Goal: Transaction & Acquisition: Register for event/course

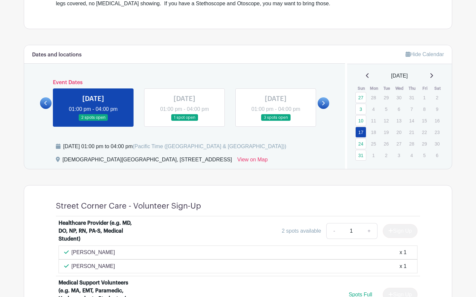
scroll to position [249, 0]
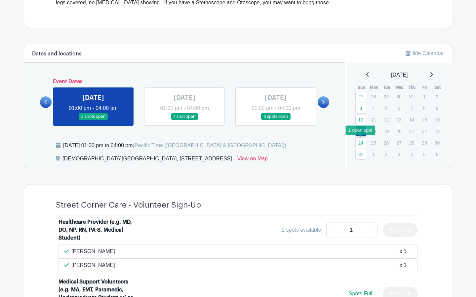
click at [361, 146] on link "24" at bounding box center [360, 142] width 11 height 11
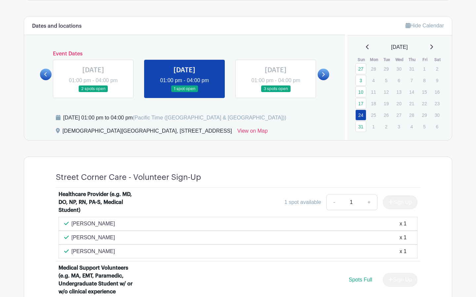
scroll to position [273, 0]
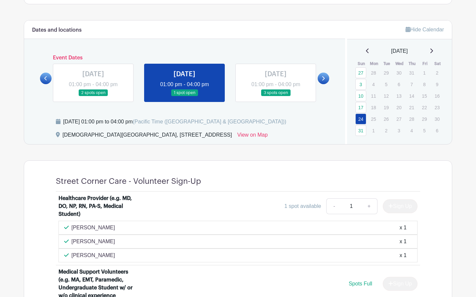
click at [276, 96] on link at bounding box center [276, 96] width 0 height 0
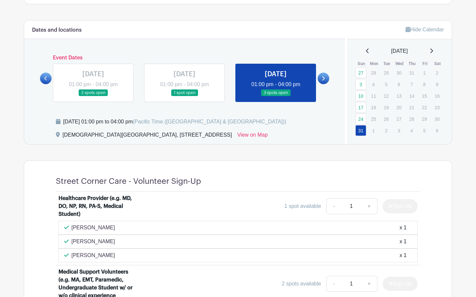
click at [276, 96] on link at bounding box center [276, 96] width 0 height 0
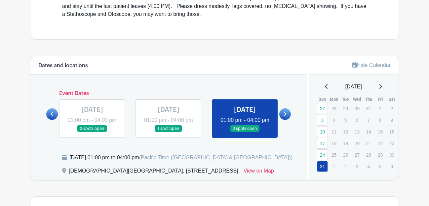
scroll to position [248, 0]
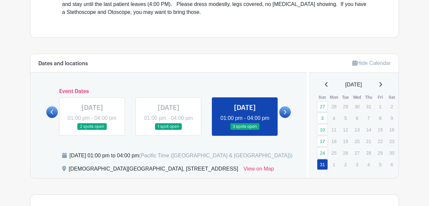
click at [288, 116] on link at bounding box center [285, 112] width 12 height 12
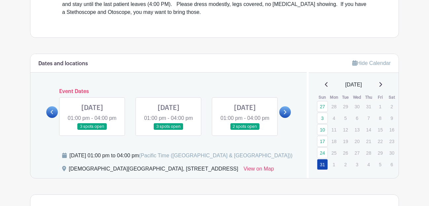
click at [284, 114] on icon at bounding box center [285, 112] width 3 height 4
click at [169, 130] on link at bounding box center [169, 130] width 0 height 0
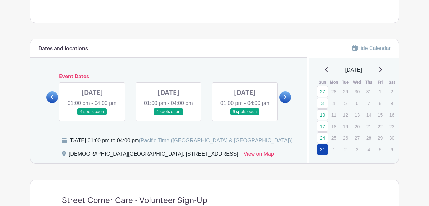
scroll to position [268, 0]
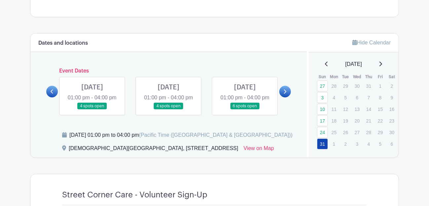
click at [169, 109] on link at bounding box center [169, 109] width 0 height 0
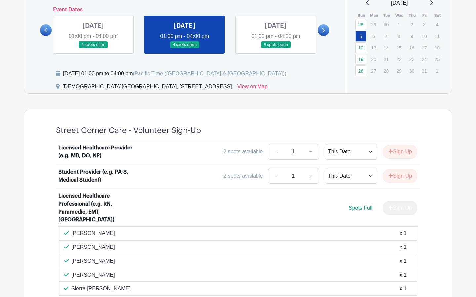
scroll to position [317, 0]
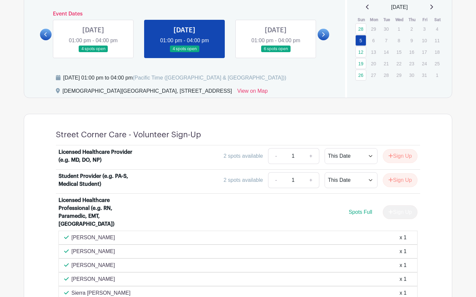
click at [276, 53] on link at bounding box center [276, 53] width 0 height 0
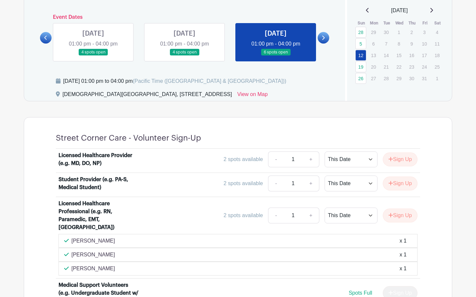
scroll to position [263, 0]
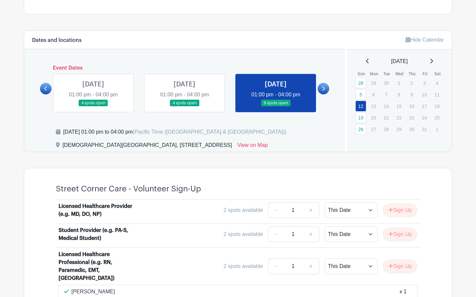
click at [93, 107] on link at bounding box center [93, 107] width 0 height 0
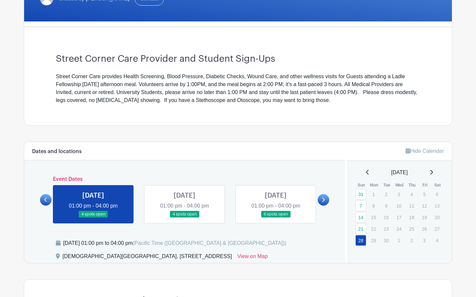
scroll to position [145, 0]
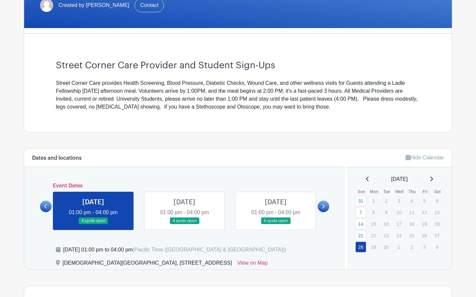
click at [324, 208] on icon at bounding box center [323, 206] width 3 height 5
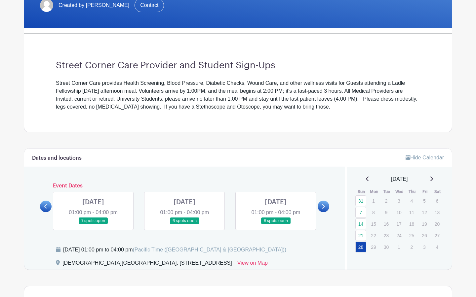
click at [93, 225] on link at bounding box center [93, 225] width 0 height 0
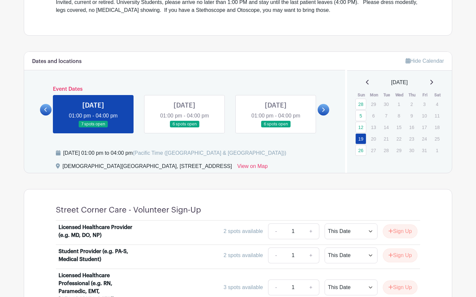
scroll to position [245, 0]
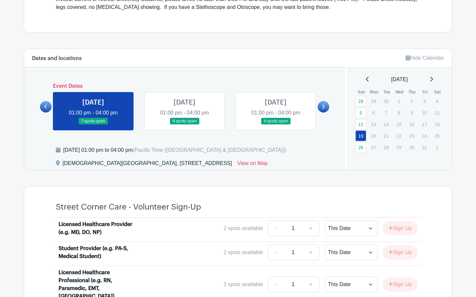
click at [326, 106] on link at bounding box center [324, 107] width 12 height 12
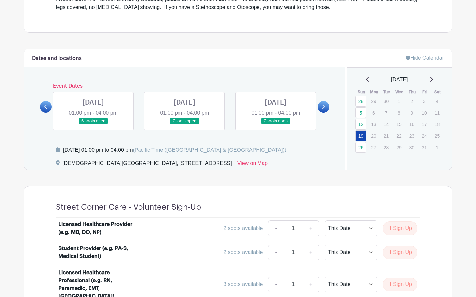
click at [326, 106] on link at bounding box center [324, 107] width 12 height 12
click at [47, 104] on link at bounding box center [46, 107] width 12 height 12
click at [276, 125] on link at bounding box center [276, 125] width 0 height 0
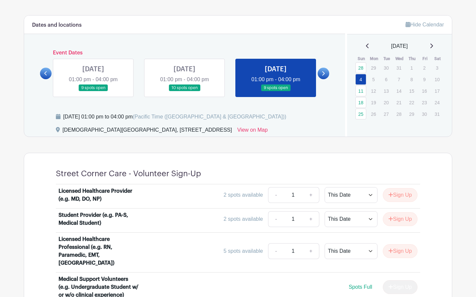
scroll to position [274, 0]
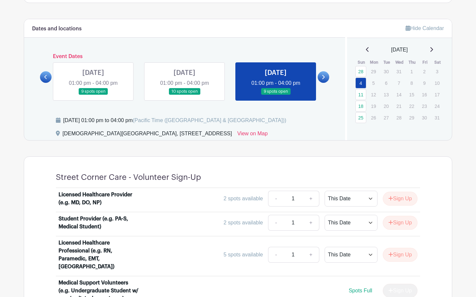
click at [184, 95] on link at bounding box center [184, 95] width 0 height 0
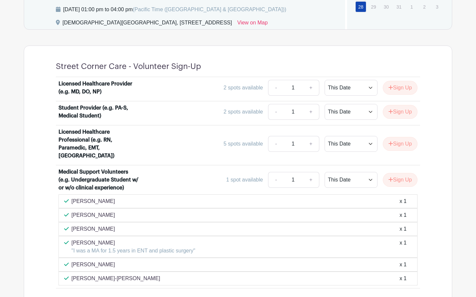
scroll to position [292, 0]
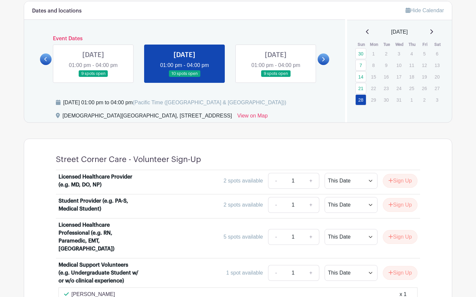
click at [93, 77] on link at bounding box center [93, 77] width 0 height 0
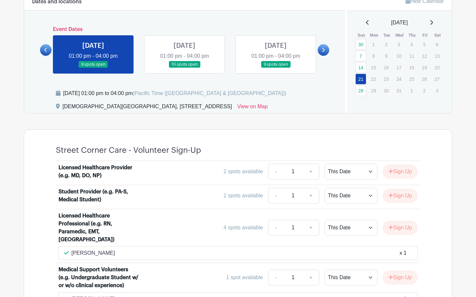
scroll to position [213, 0]
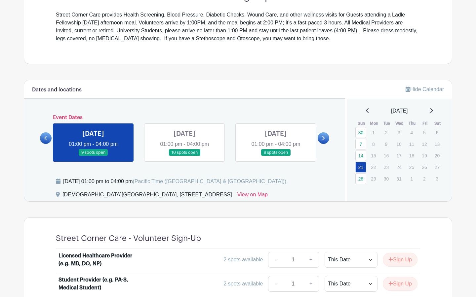
click at [325, 135] on link at bounding box center [324, 139] width 12 height 12
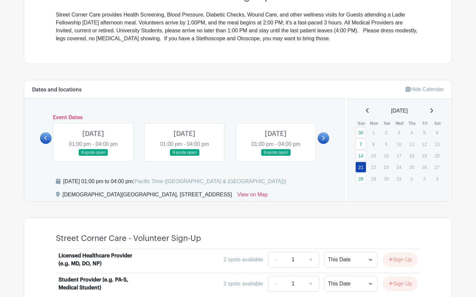
click at [93, 156] on link at bounding box center [93, 156] width 0 height 0
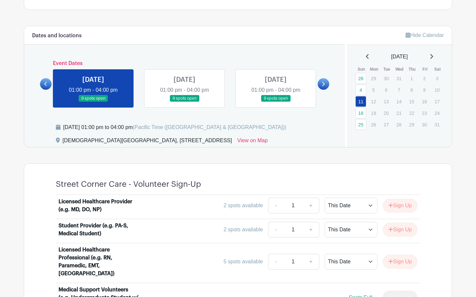
scroll to position [215, 0]
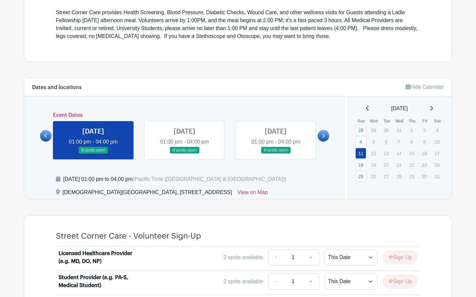
click at [184, 154] on link at bounding box center [184, 154] width 0 height 0
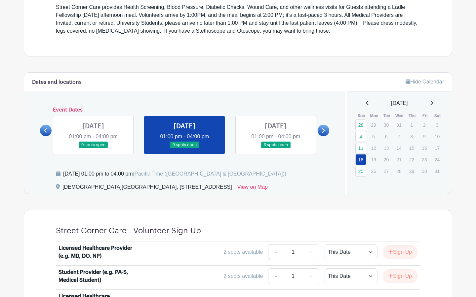
scroll to position [221, 0]
click at [276, 148] on link at bounding box center [276, 148] width 0 height 0
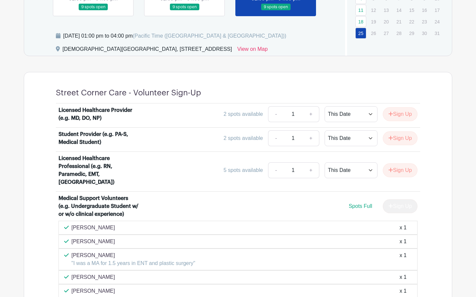
scroll to position [260, 0]
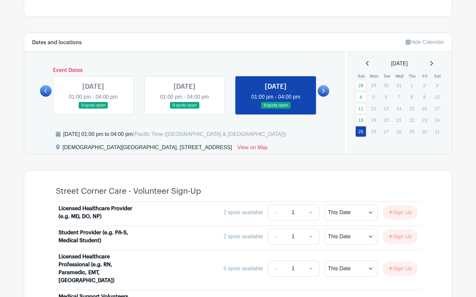
click at [319, 92] on link at bounding box center [324, 91] width 12 height 12
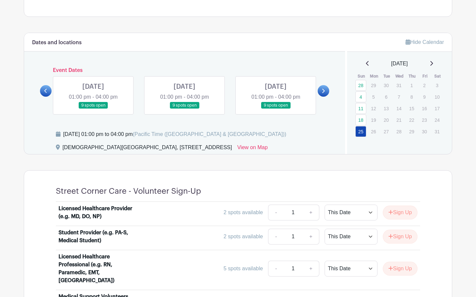
click at [93, 109] on link at bounding box center [93, 109] width 0 height 0
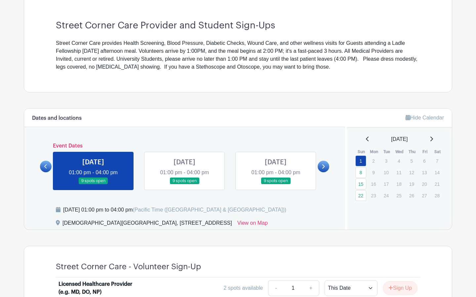
scroll to position [184, 0]
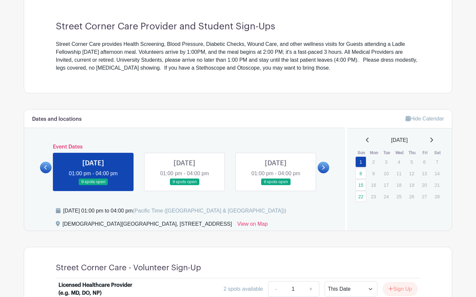
click at [184, 186] on link at bounding box center [184, 186] width 0 height 0
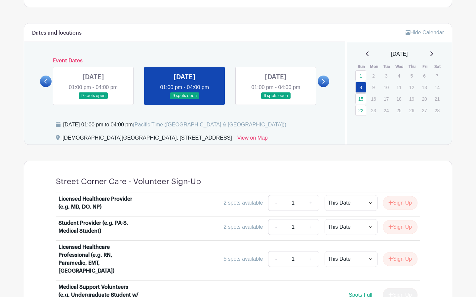
scroll to position [264, 0]
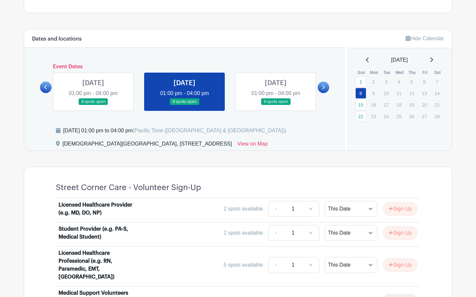
click at [276, 105] on link at bounding box center [276, 105] width 0 height 0
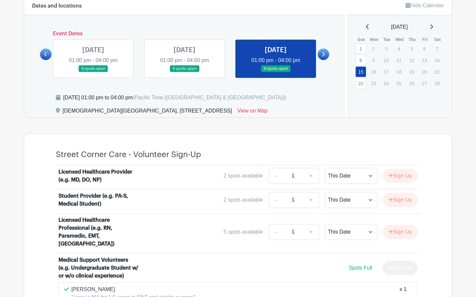
scroll to position [294, 0]
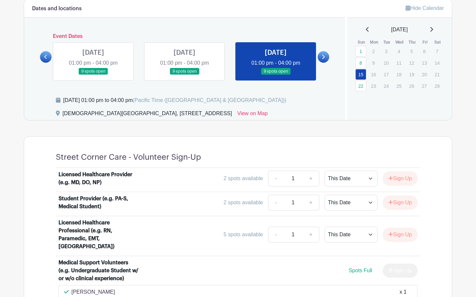
click at [323, 57] on icon at bounding box center [323, 57] width 3 height 5
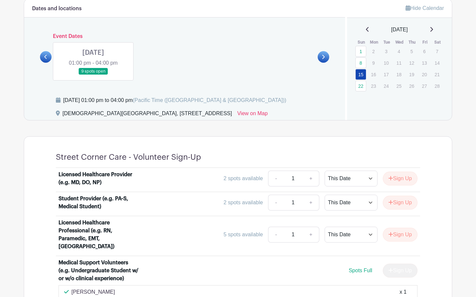
click at [93, 75] on link at bounding box center [93, 75] width 0 height 0
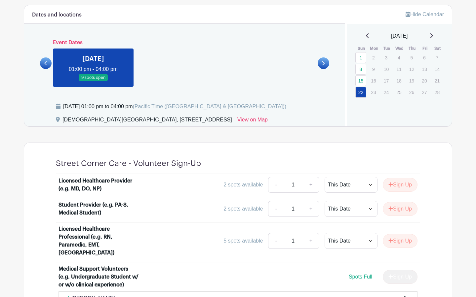
scroll to position [285, 0]
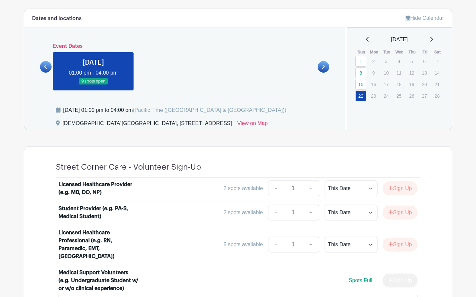
click at [47, 71] on link at bounding box center [46, 67] width 12 height 12
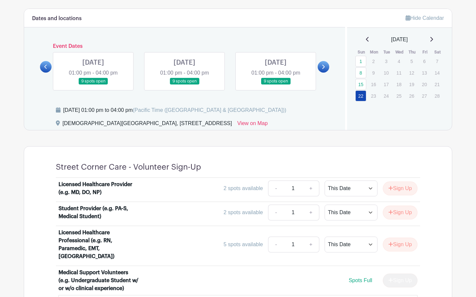
click at [47, 71] on link at bounding box center [46, 67] width 12 height 12
click at [93, 85] on link at bounding box center [93, 85] width 0 height 0
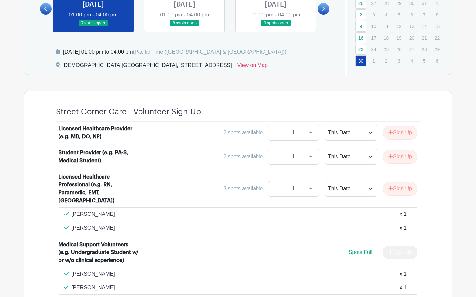
scroll to position [343, 0]
click at [184, 26] on link at bounding box center [184, 26] width 0 height 0
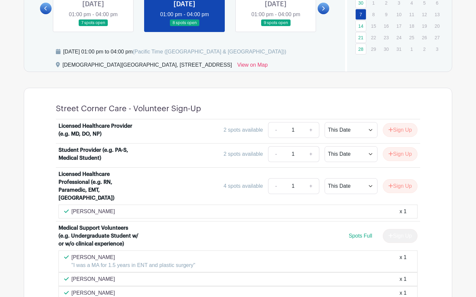
click at [276, 26] on link at bounding box center [276, 26] width 0 height 0
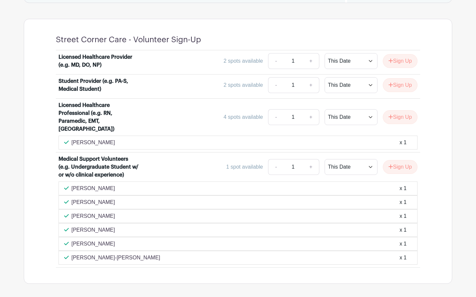
scroll to position [412, 0]
click at [398, 160] on button "Sign Up" at bounding box center [400, 167] width 35 height 14
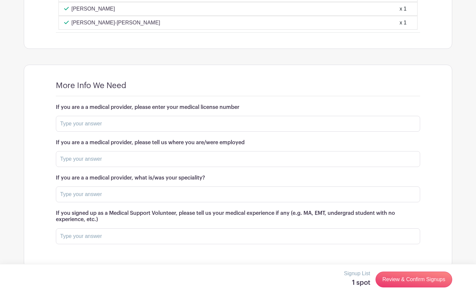
scroll to position [645, 0]
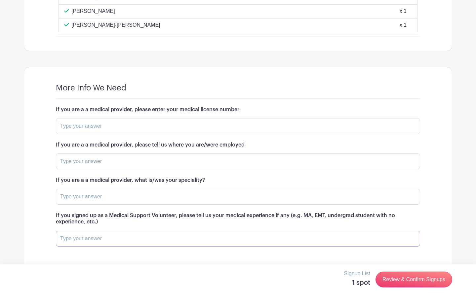
click at [148, 231] on input "text" at bounding box center [238, 239] width 364 height 16
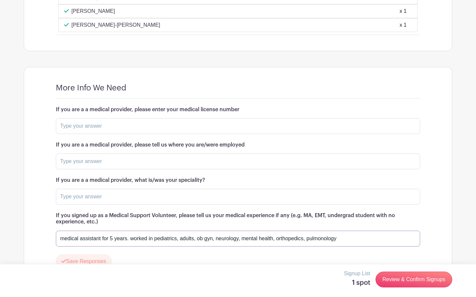
scroll to position [671, 0]
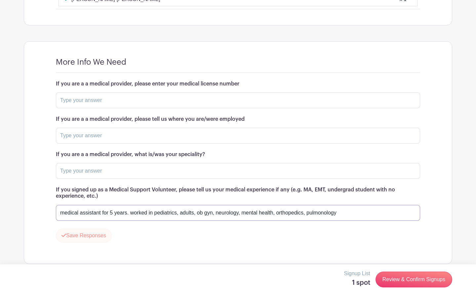
type input "medical assistant for 5 years. worked in pediatrics, adults, ob gyn, neurology,…"
click at [89, 230] on button "Save Responses" at bounding box center [84, 236] width 56 height 14
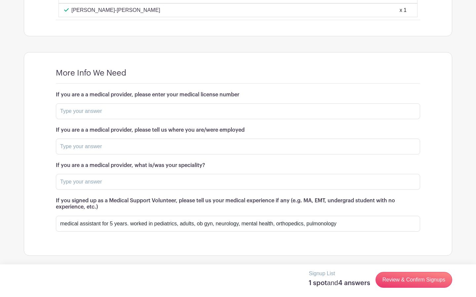
scroll to position [652, 0]
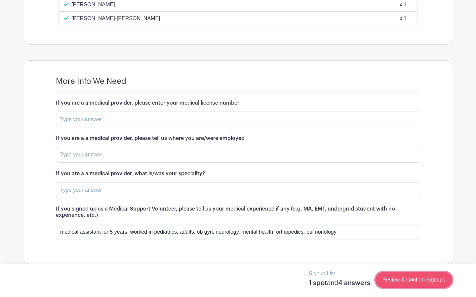
click at [400, 277] on link "Review & Confirm Signups" at bounding box center [413, 280] width 77 height 16
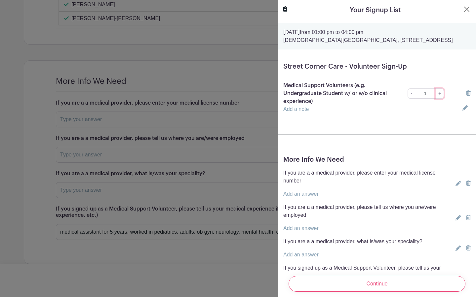
click at [440, 93] on link "+" at bounding box center [440, 94] width 8 height 10
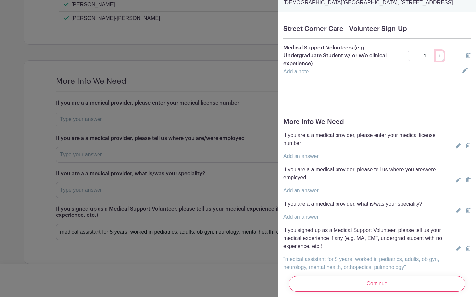
scroll to position [59, 0]
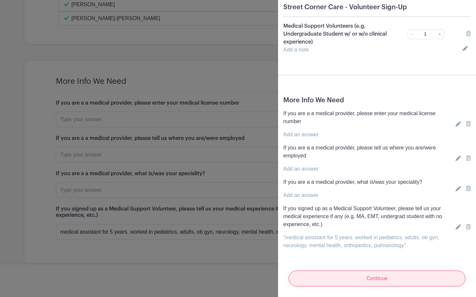
click at [365, 282] on input "Continue" at bounding box center [376, 279] width 177 height 16
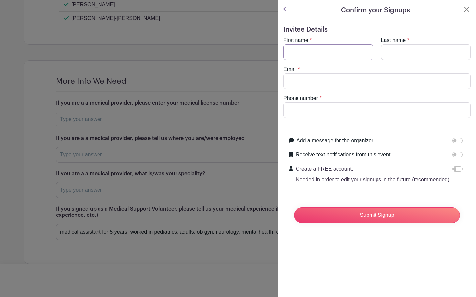
click at [314, 51] on input "First name" at bounding box center [328, 52] width 90 height 16
type input "alyssa"
type input "[PERSON_NAME]"
type input "[PERSON_NAME][EMAIL_ADDRESS][PERSON_NAME][DOMAIN_NAME]"
click at [329, 103] on input "Phone number" at bounding box center [376, 110] width 187 height 16
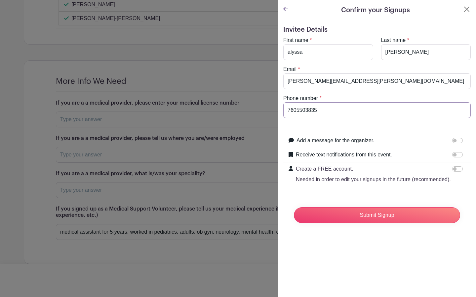
type input "7605503835"
click at [456, 152] on div at bounding box center [458, 155] width 13 height 8
click at [455, 152] on input "Receive text notifications from this event." at bounding box center [457, 154] width 11 height 5
checkbox input "true"
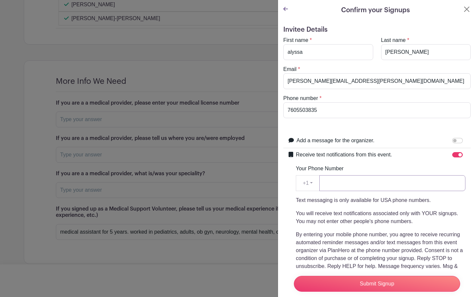
click at [395, 181] on input "Your Phone Number" at bounding box center [392, 183] width 146 height 16
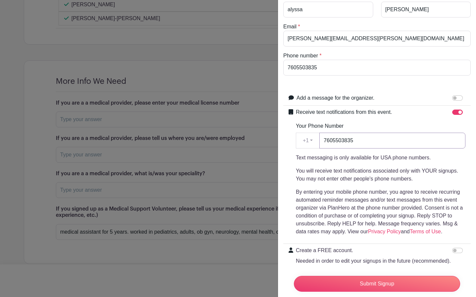
scroll to position [66, 0]
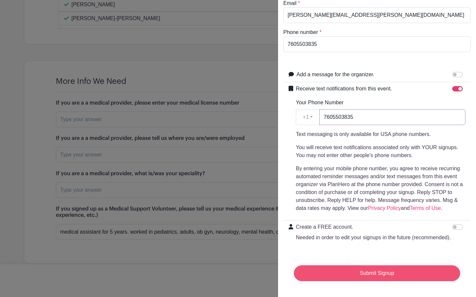
type input "7605503835"
click at [388, 273] on input "Submit Signup" at bounding box center [377, 274] width 166 height 16
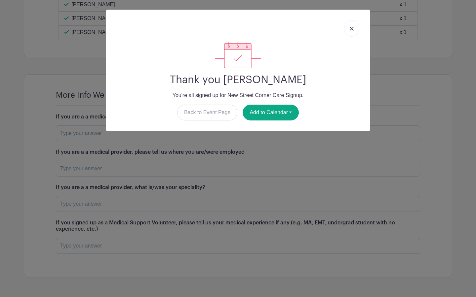
scroll to position [666, 0]
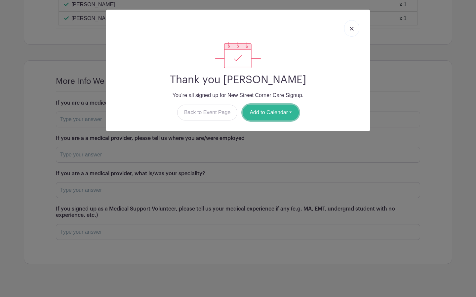
click at [285, 110] on button "Add to Calendar" at bounding box center [271, 113] width 56 height 16
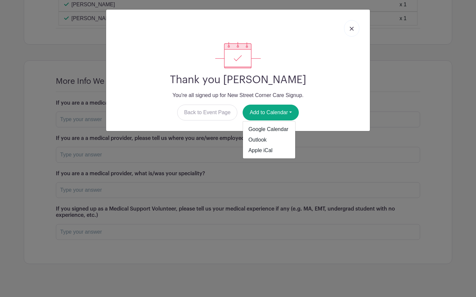
click at [302, 143] on div "Thank you [PERSON_NAME] You're all signed up for New Street Corner Care Signup.…" at bounding box center [238, 148] width 476 height 297
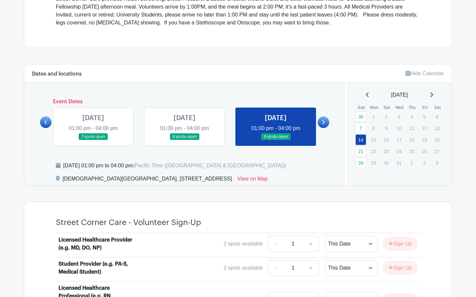
scroll to position [132, 0]
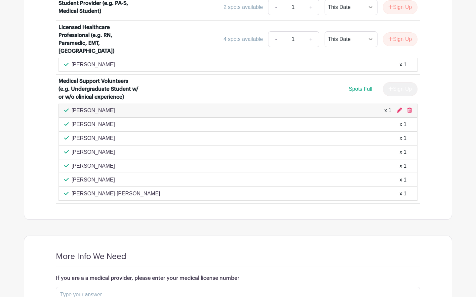
scroll to position [491, 0]
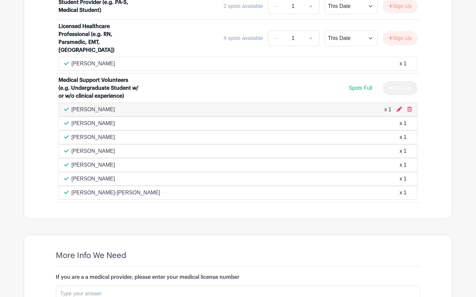
click at [82, 120] on p "[PERSON_NAME]" at bounding box center [93, 124] width 44 height 8
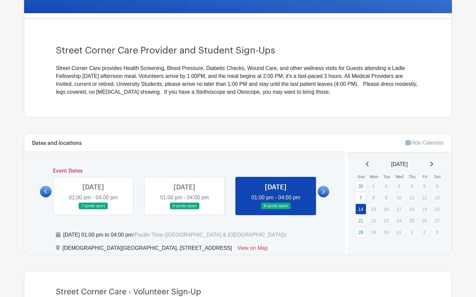
scroll to position [0, 0]
